Goal: Task Accomplishment & Management: Manage account settings

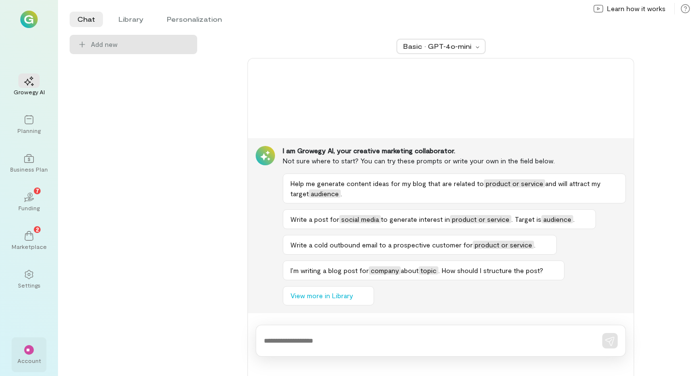
click at [29, 350] on span "**" at bounding box center [29, 350] width 6 height 6
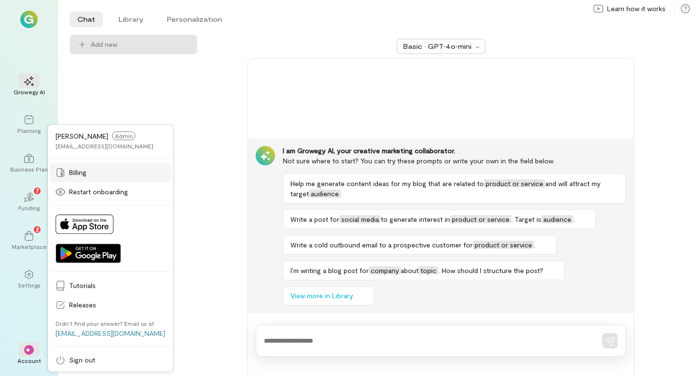
click at [81, 171] on span "Billing" at bounding box center [117, 173] width 96 height 10
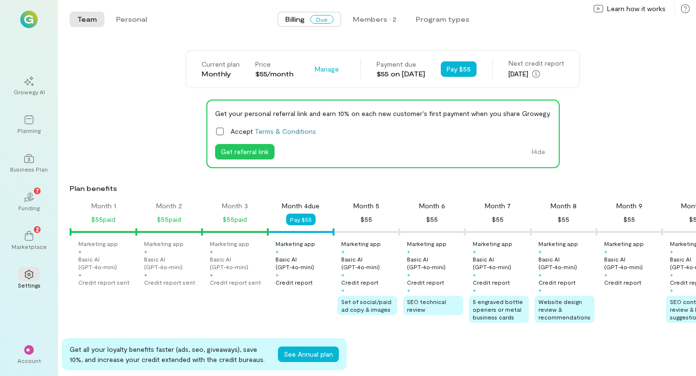
scroll to position [0, 99]
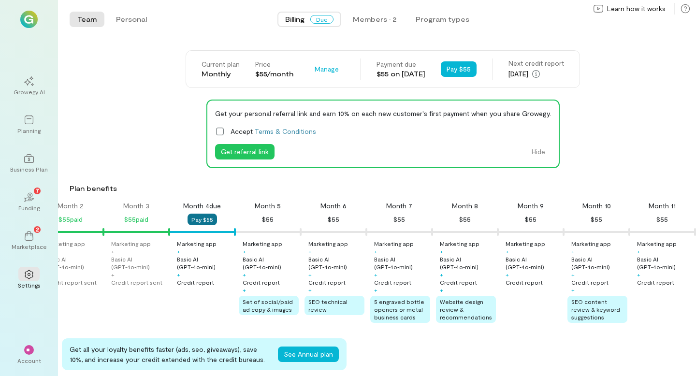
click at [204, 221] on button "Pay $55" at bounding box center [202, 220] width 29 height 12
